Goal: Share content: Share content

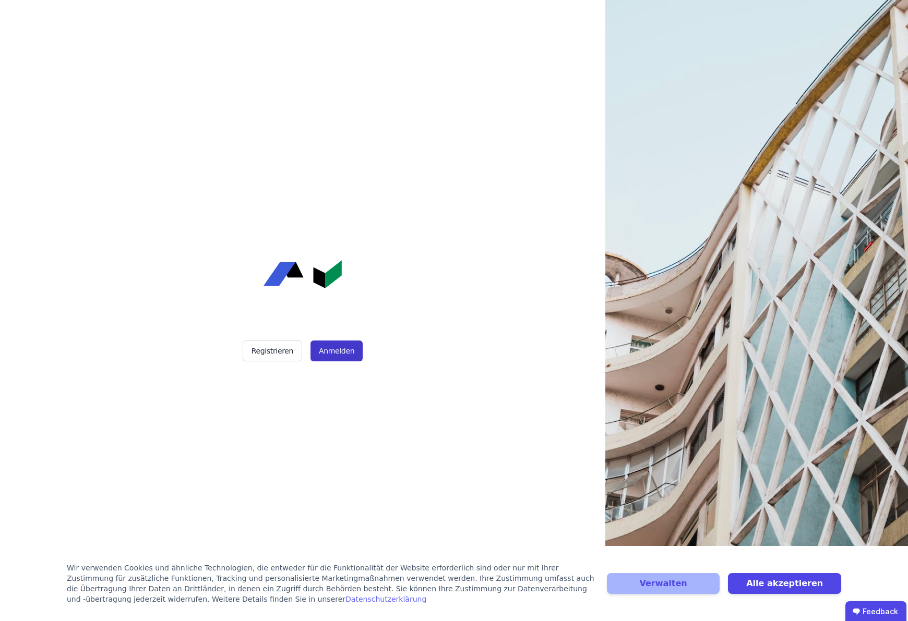
click at [336, 350] on button "Anmelden" at bounding box center [336, 351] width 52 height 21
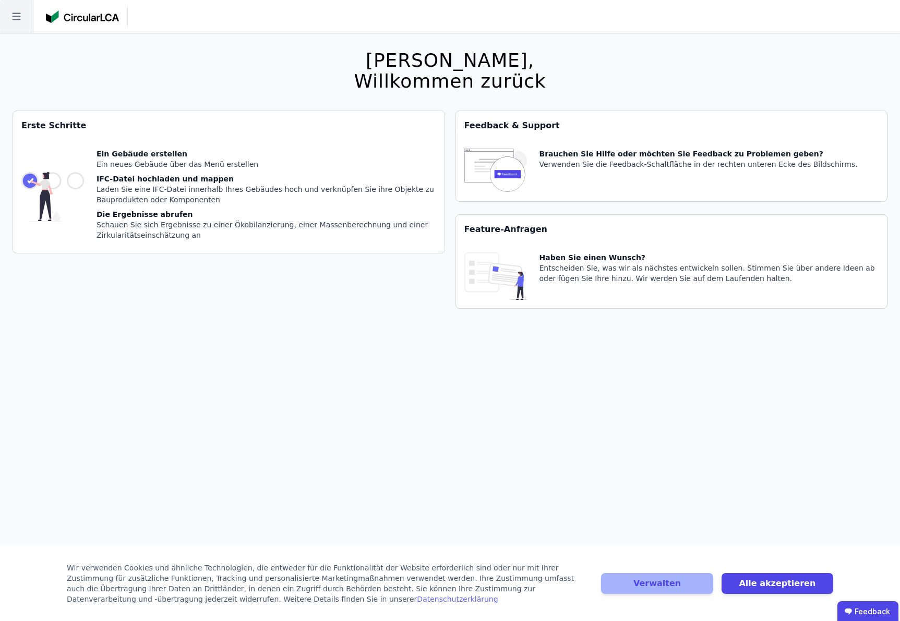
click at [28, 16] on icon at bounding box center [16, 16] width 33 height 33
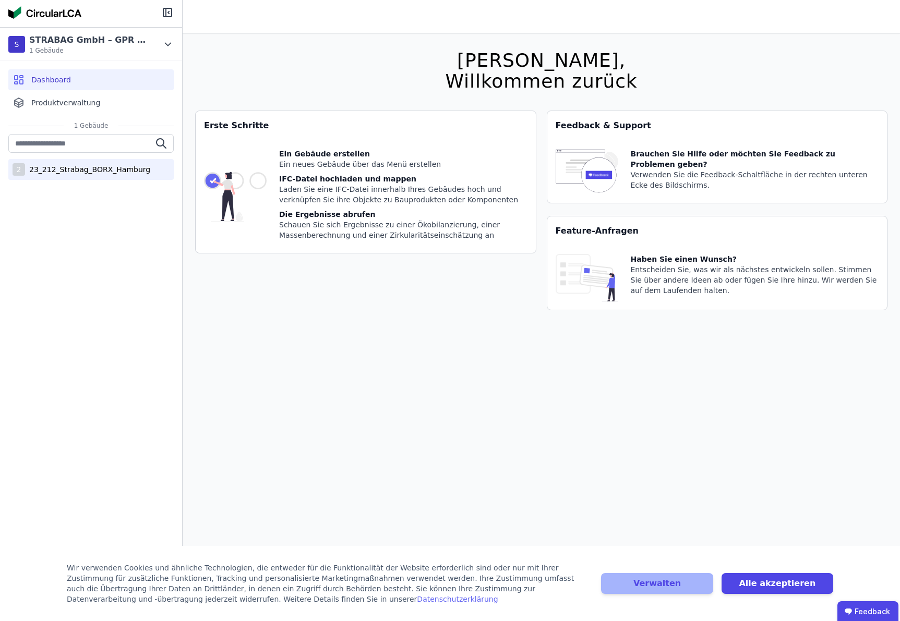
click at [111, 172] on div "23_212_Strabag_BORX_Hamburg" at bounding box center [87, 169] width 125 height 10
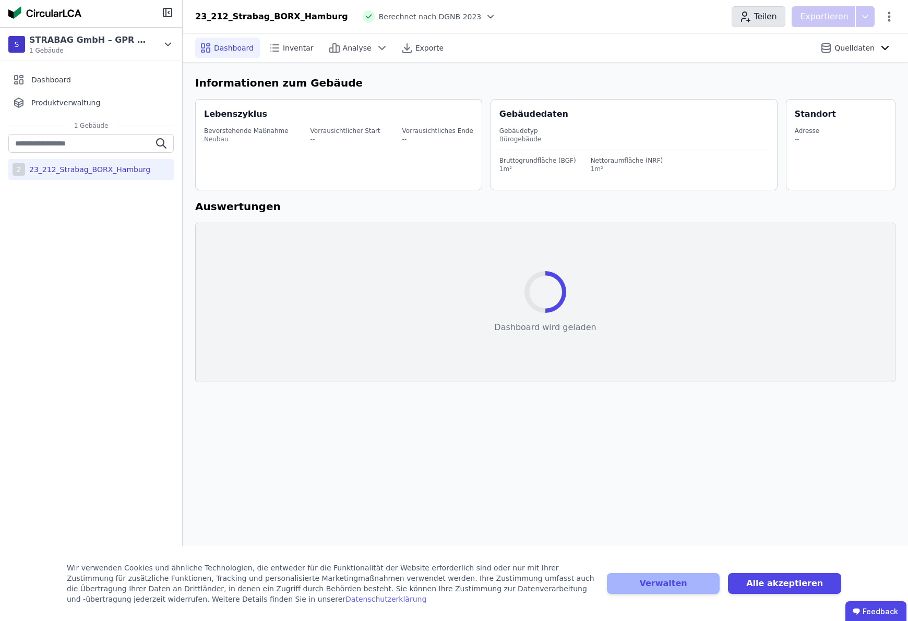
click at [764, 15] on button "Teilen" at bounding box center [759, 16] width 54 height 21
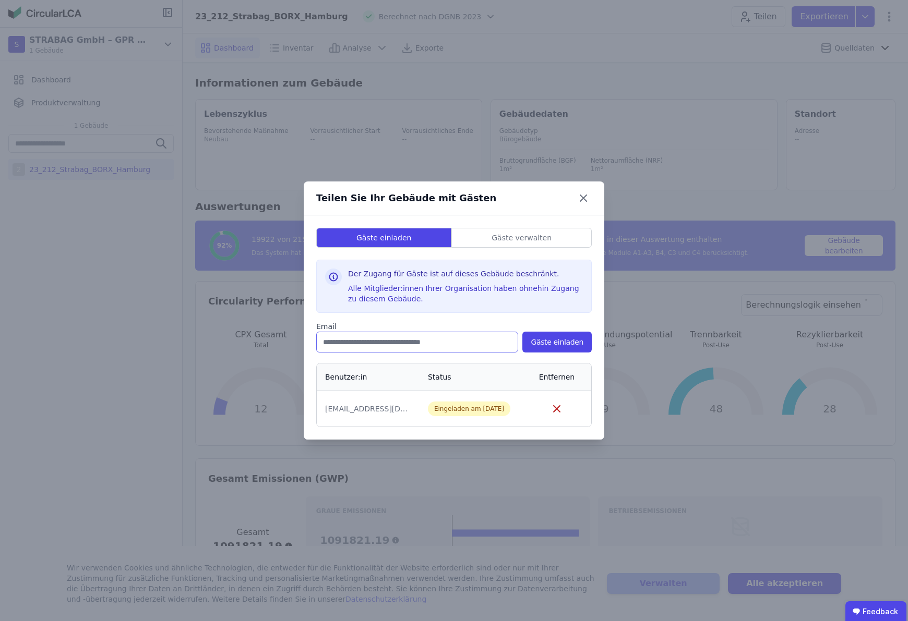
click at [404, 341] on input "email" at bounding box center [417, 342] width 202 height 21
click at [333, 347] on input "email" at bounding box center [417, 342] width 202 height 21
type input "**********"
click at [559, 340] on button "Gäste einladen" at bounding box center [556, 342] width 69 height 21
click at [585, 196] on icon at bounding box center [583, 198] width 17 height 17
